Goal: Task Accomplishment & Management: Manage account settings

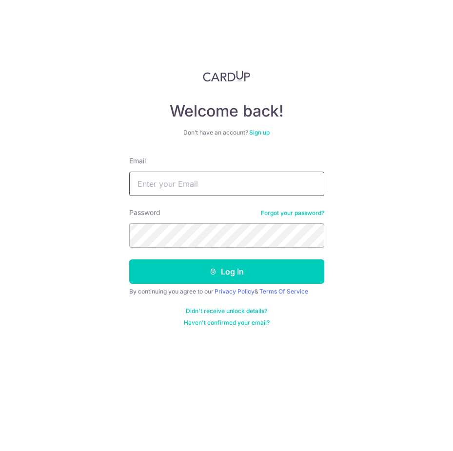
click at [277, 183] on input "Email" at bounding box center [226, 184] width 195 height 24
type input "[EMAIL_ADDRESS][DOMAIN_NAME]"
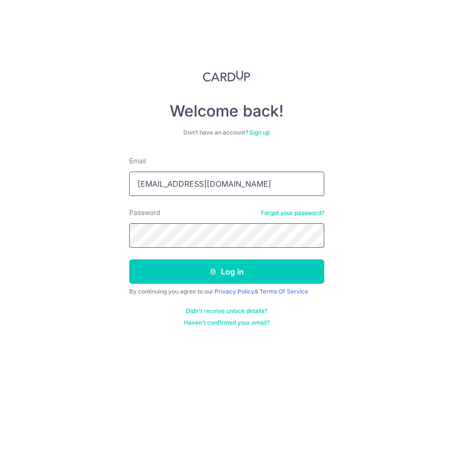
click at [129, 259] on button "Log in" at bounding box center [226, 271] width 195 height 24
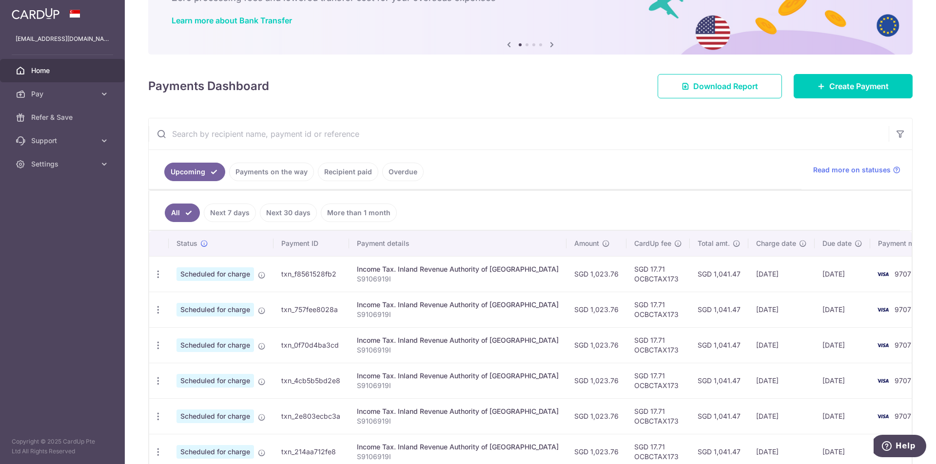
scroll to position [61, 0]
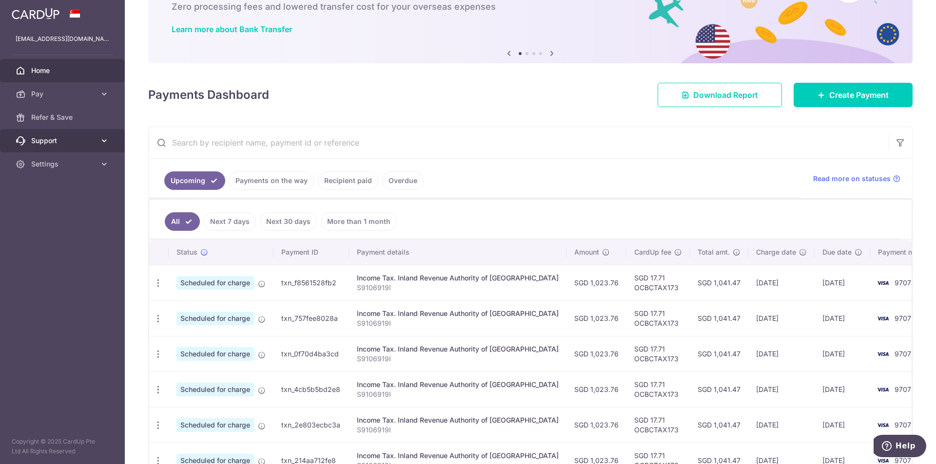
click at [103, 142] on icon at bounding box center [104, 141] width 10 height 10
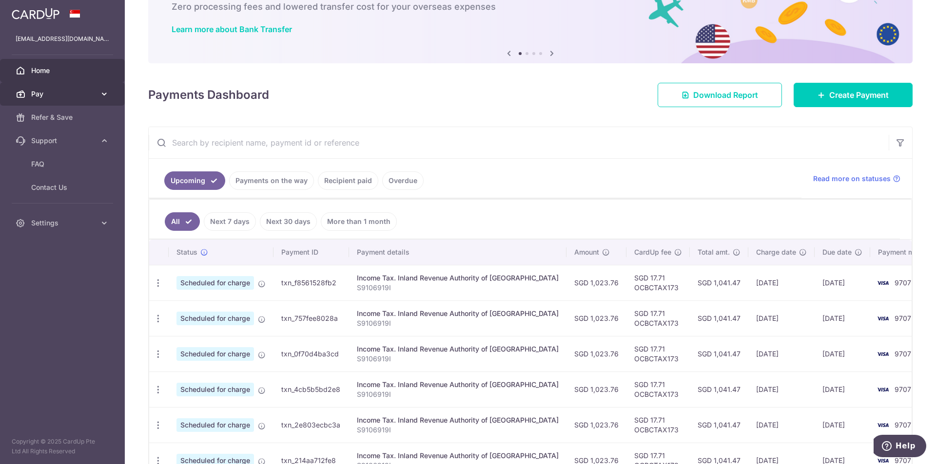
click at [102, 94] on icon at bounding box center [104, 94] width 10 height 10
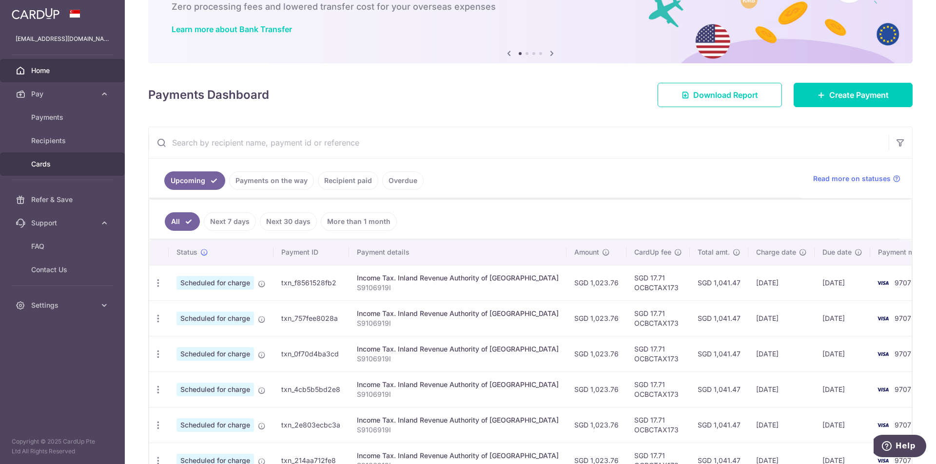
click at [44, 164] on span "Cards" at bounding box center [63, 164] width 64 height 10
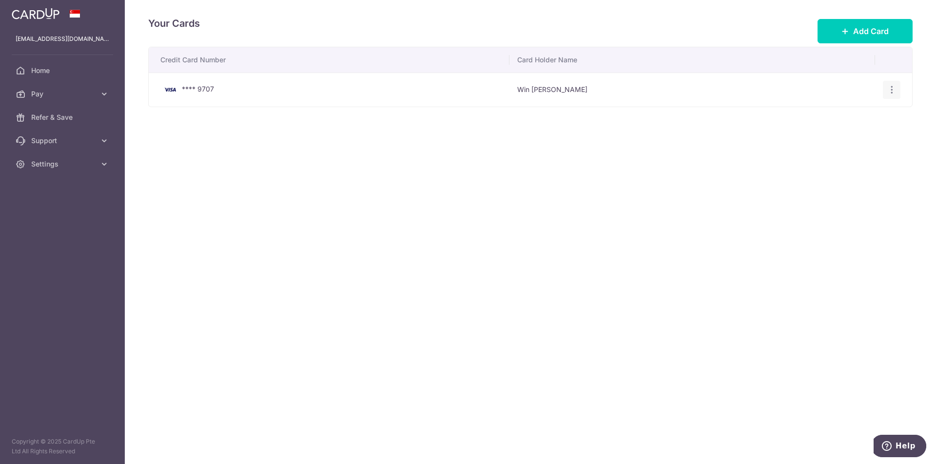
click at [892, 94] on icon "button" at bounding box center [891, 90] width 10 height 10
click at [875, 115] on span "View/Edit" at bounding box center [858, 117] width 66 height 12
click at [93, 97] on span "Pay" at bounding box center [63, 94] width 64 height 10
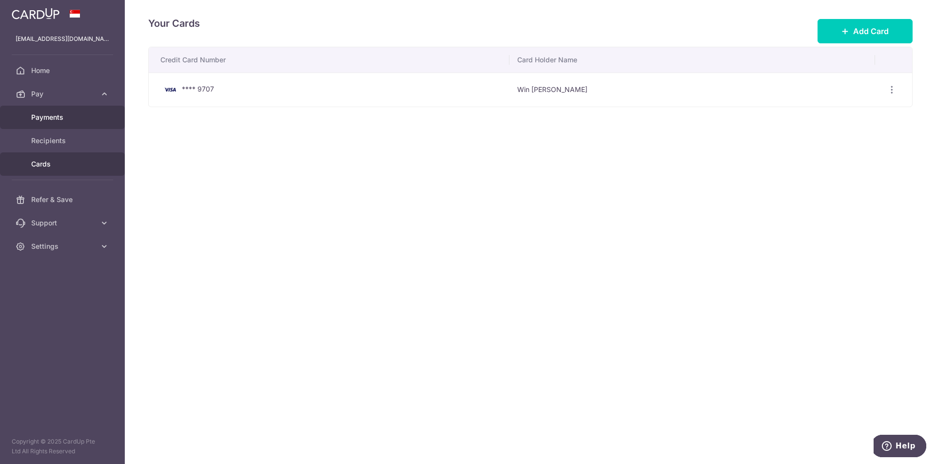
click at [81, 120] on span "Payments" at bounding box center [63, 118] width 64 height 10
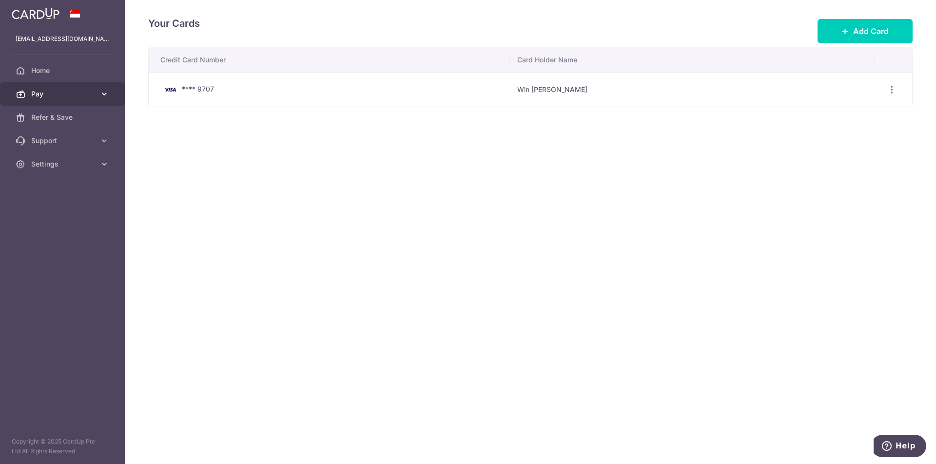
click at [101, 94] on icon at bounding box center [104, 94] width 10 height 10
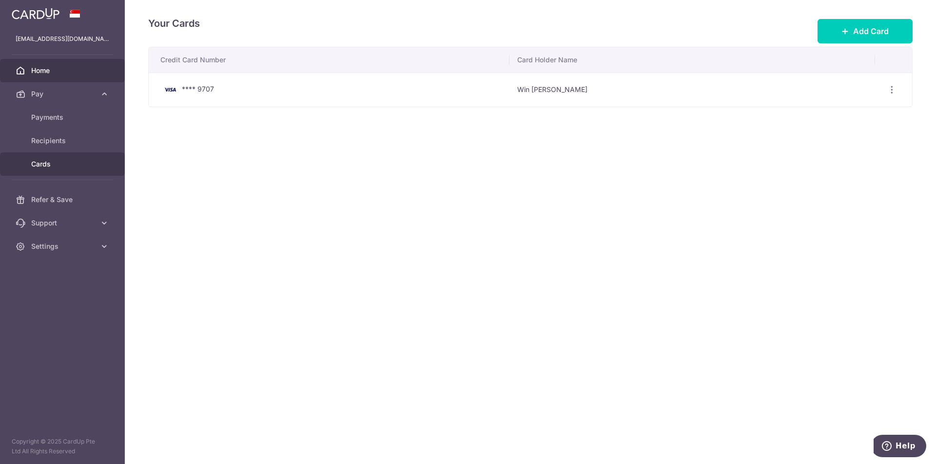
click at [54, 70] on span "Home" at bounding box center [63, 71] width 64 height 10
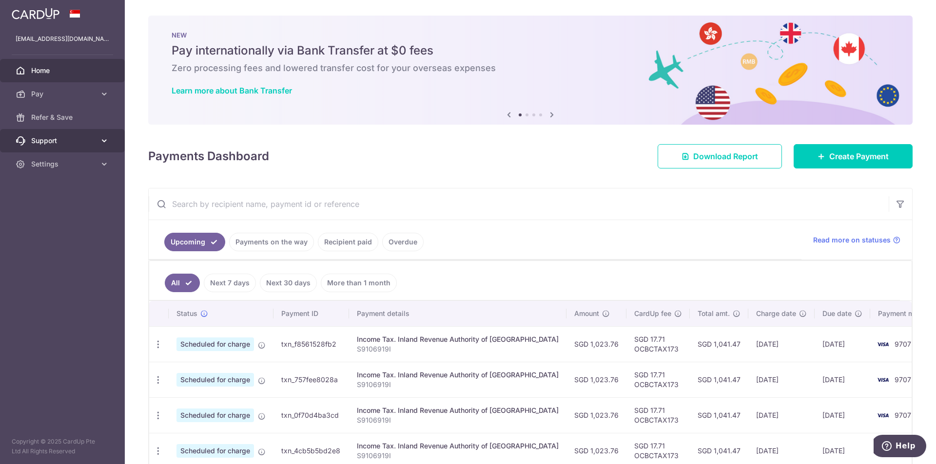
click at [102, 144] on icon at bounding box center [104, 141] width 10 height 10
click at [71, 164] on span "FAQ" at bounding box center [63, 164] width 64 height 10
